Goal: Navigation & Orientation: Understand site structure

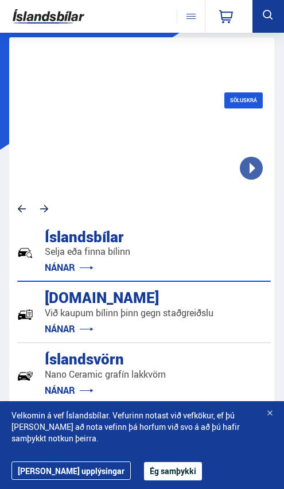
click at [265, 412] on div at bounding box center [269, 413] width 11 height 11
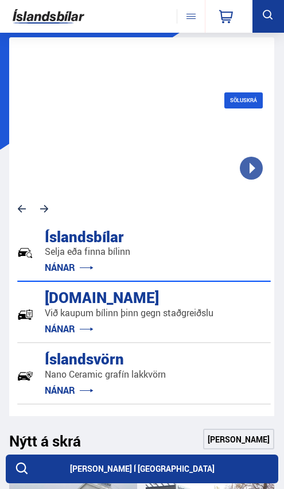
click at [195, 11] on button at bounding box center [191, 16] width 28 height 14
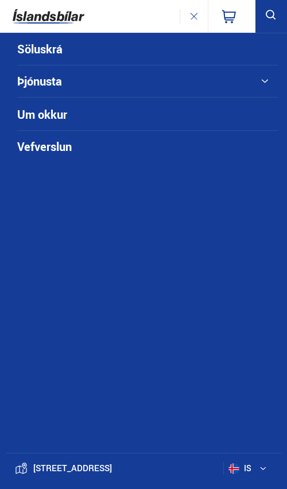
click at [271, 20] on icon at bounding box center [271, 15] width 14 height 14
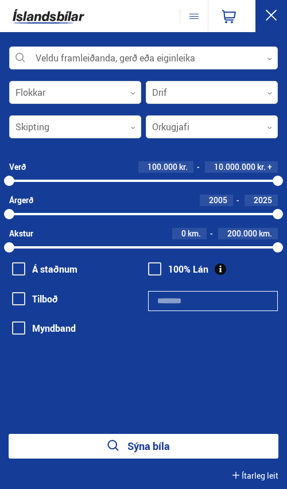
click at [40, 15] on img at bounding box center [49, 16] width 72 height 25
click at [265, 20] on icon at bounding box center [271, 15] width 14 height 14
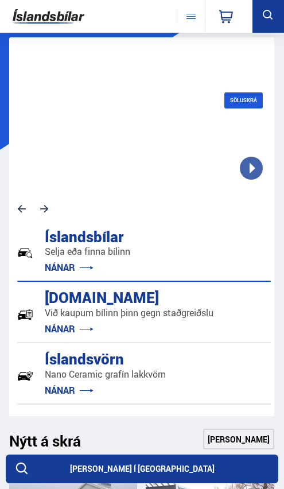
click at [205, 14] on div "0" at bounding box center [229, 16] width 48 height 33
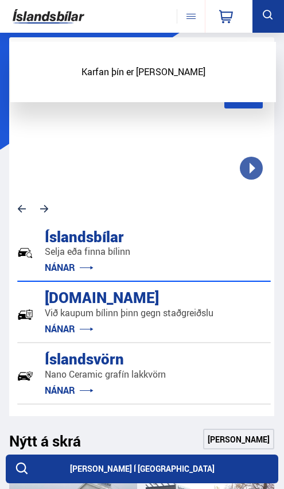
click at [191, 17] on button at bounding box center [191, 16] width 28 height 14
